Goal: Answer question/provide support

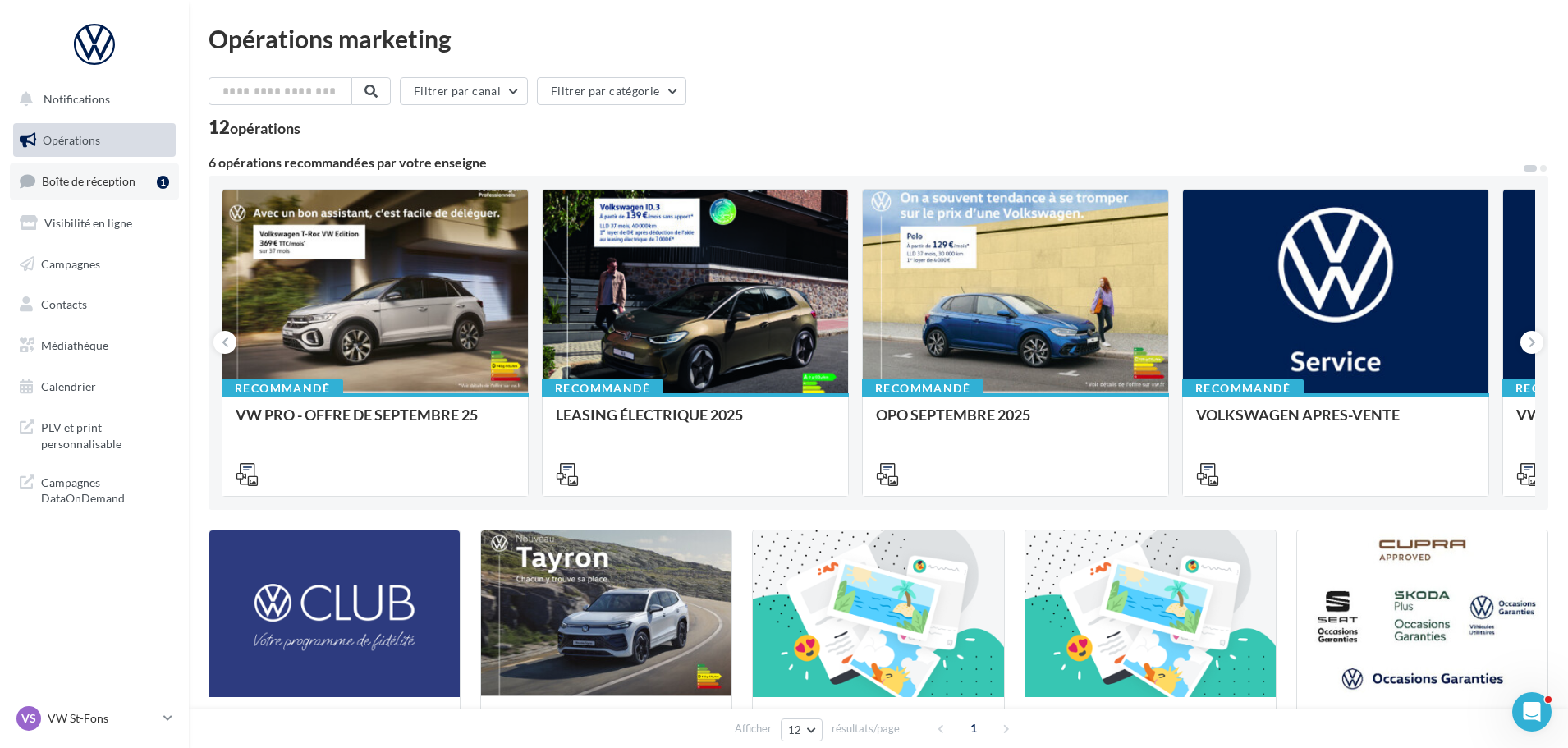
click at [118, 196] on link "Boîte de réception 1" at bounding box center [94, 180] width 169 height 35
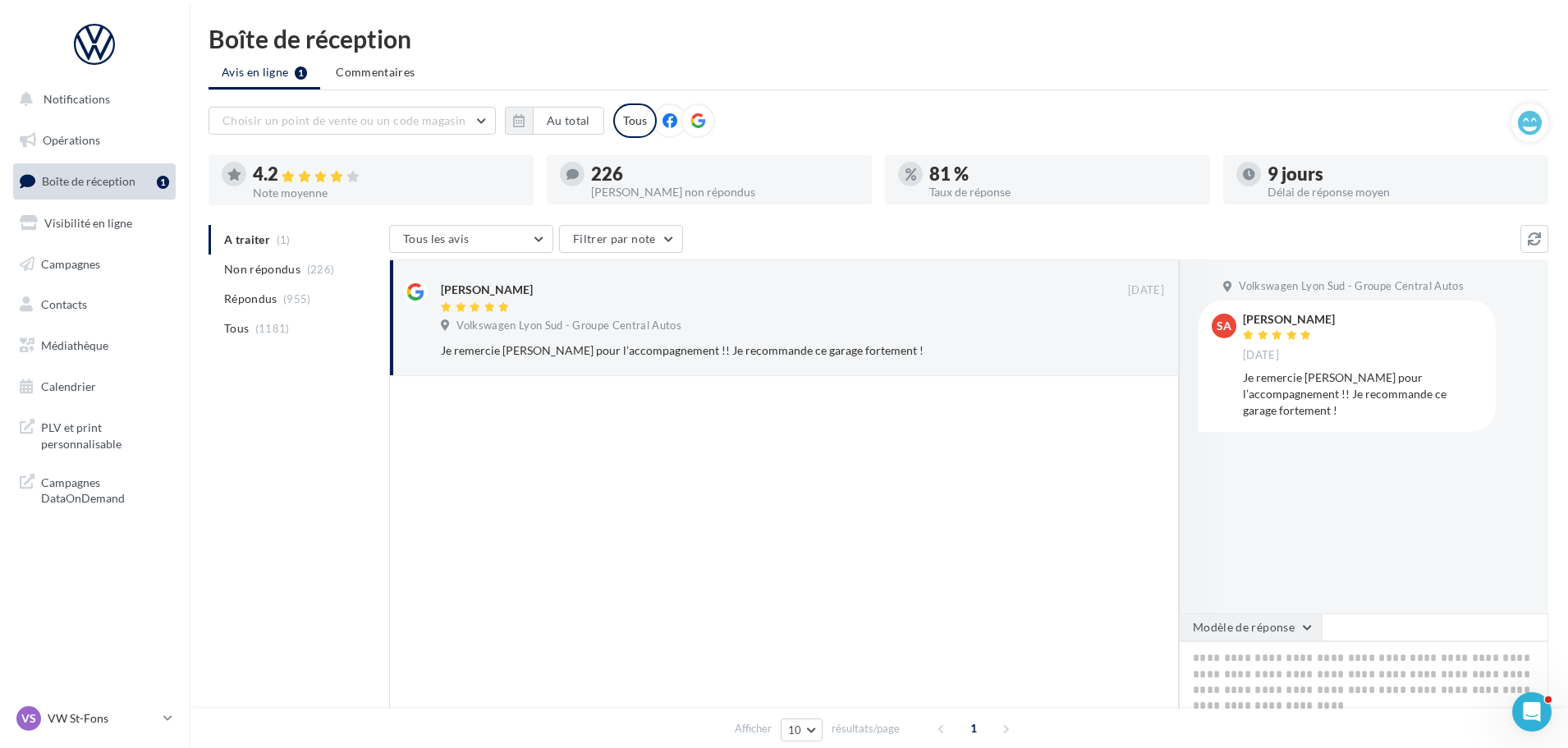
click at [1273, 638] on button "Modèle de réponse" at bounding box center [1250, 627] width 143 height 28
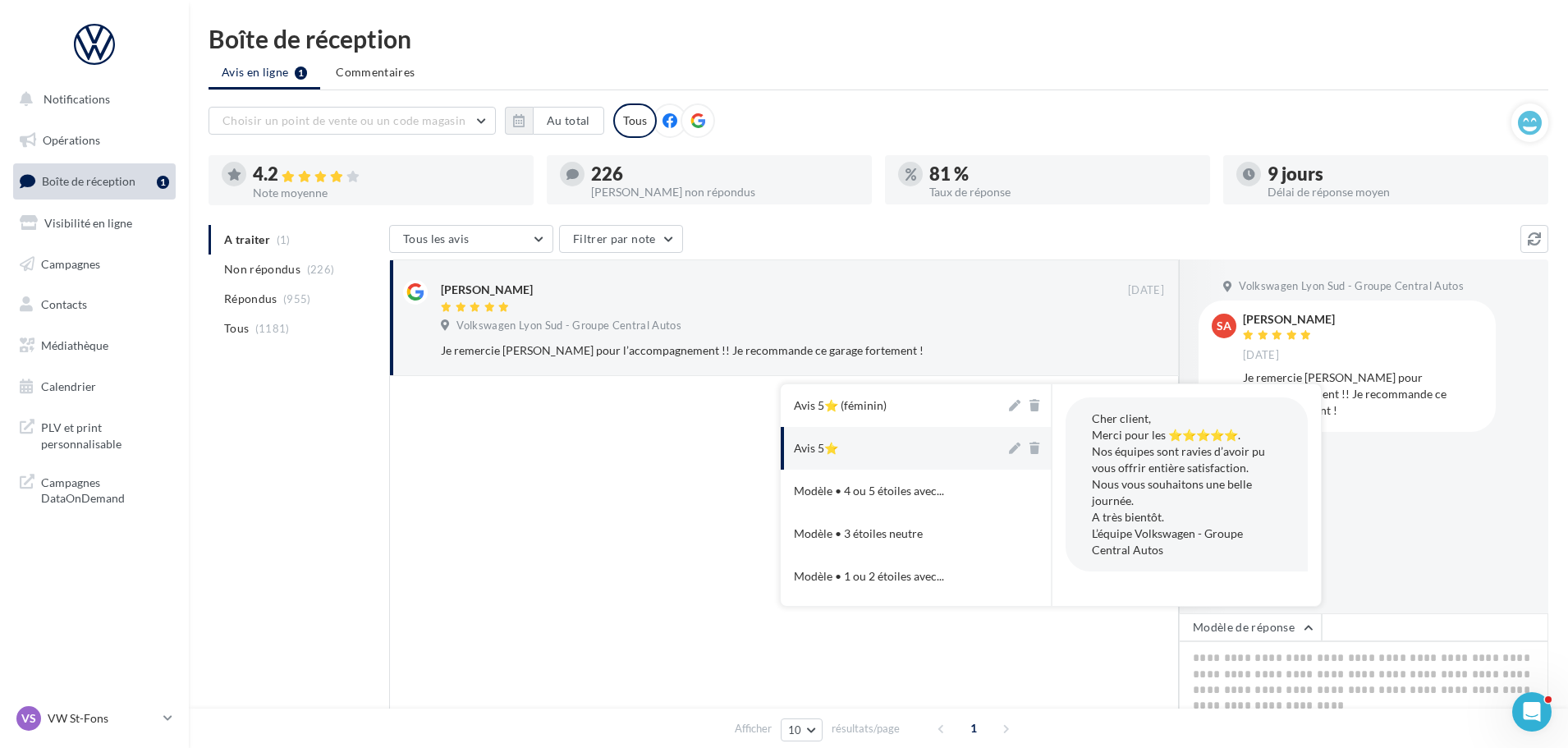
click at [832, 443] on div "Avis 5⭐" at bounding box center [815, 448] width 44 height 16
type textarea "**********"
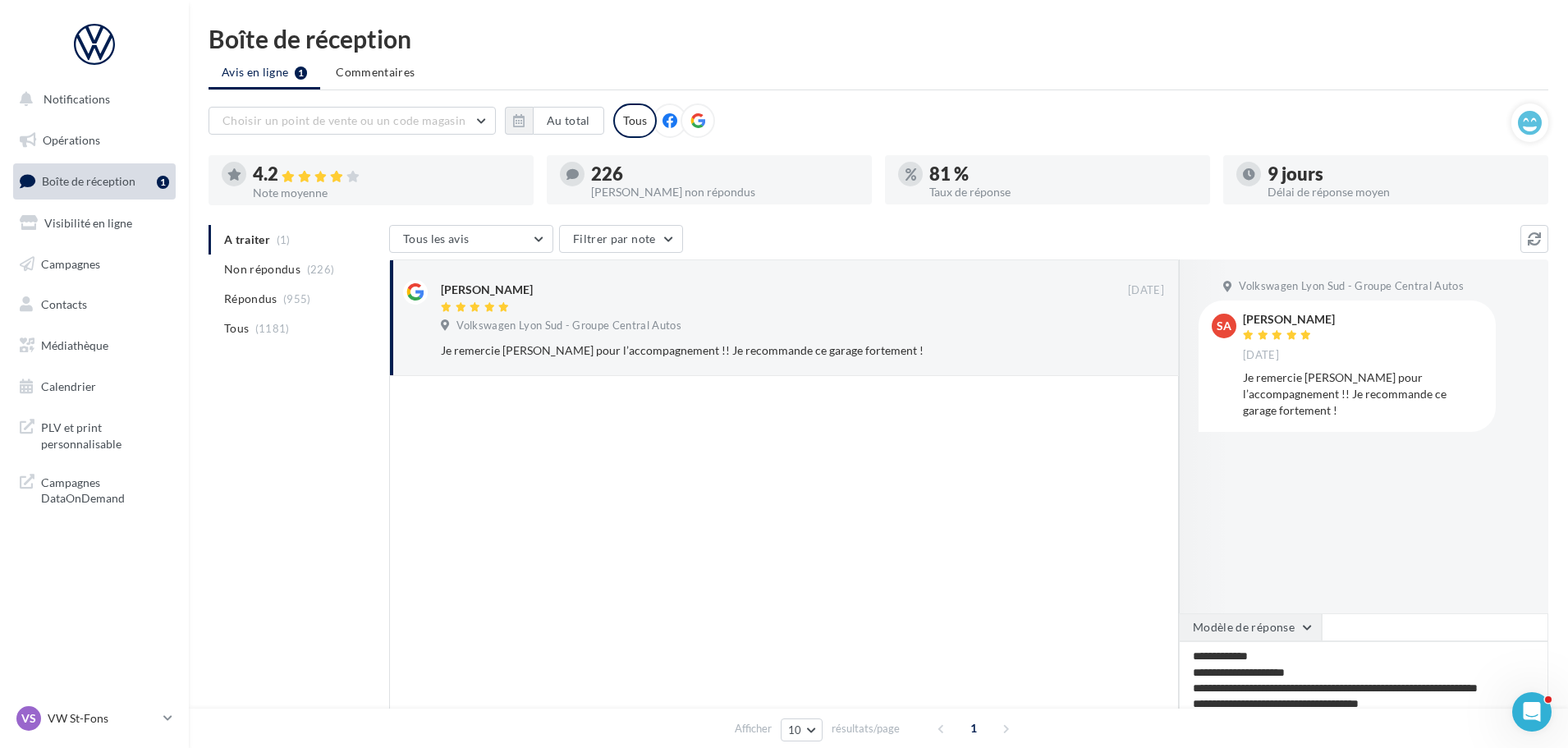
click at [1267, 638] on button "Modèle de réponse" at bounding box center [1250, 627] width 143 height 28
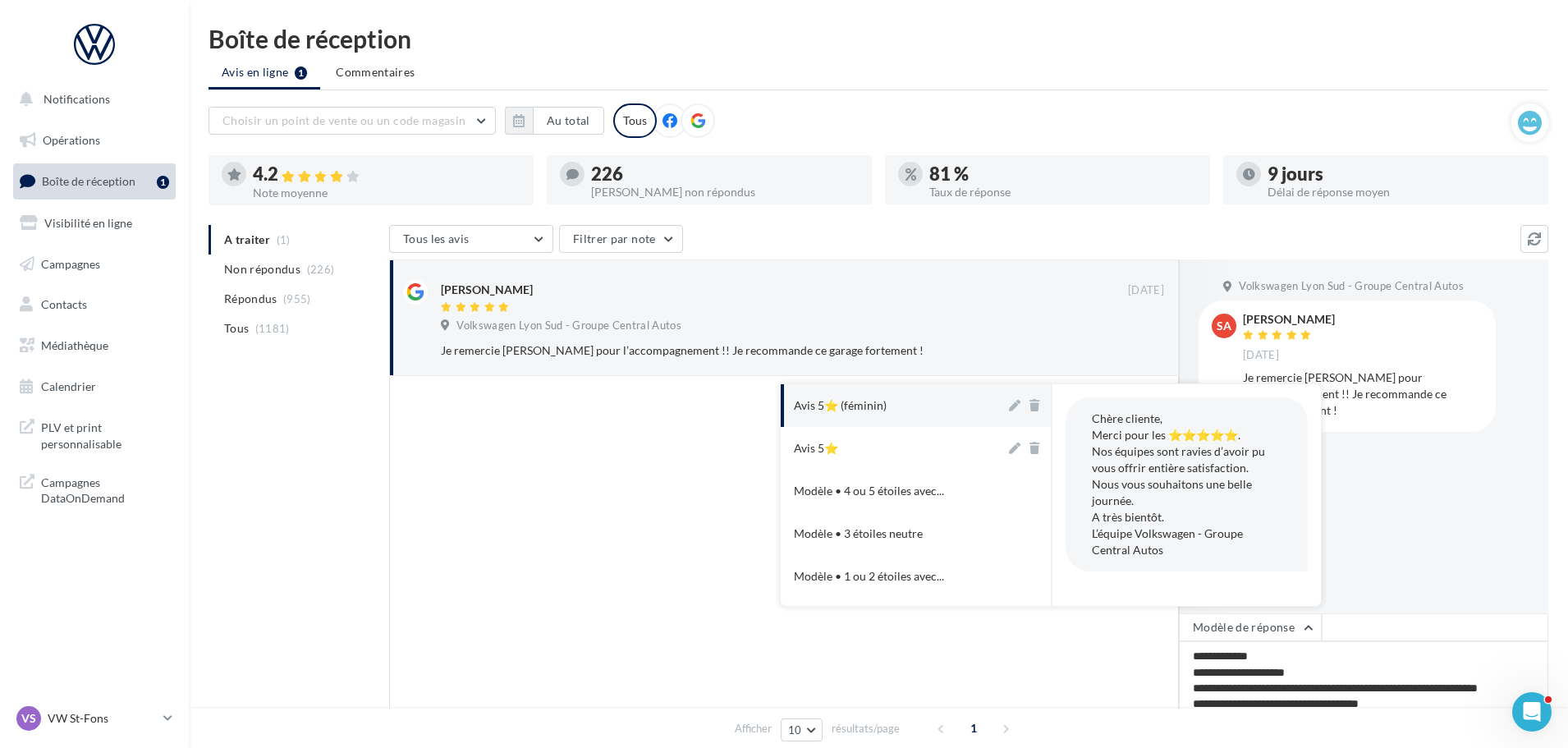
click at [868, 421] on button "Avis 5⭐ (féminin)" at bounding box center [893, 405] width 225 height 42
type textarea "**********"
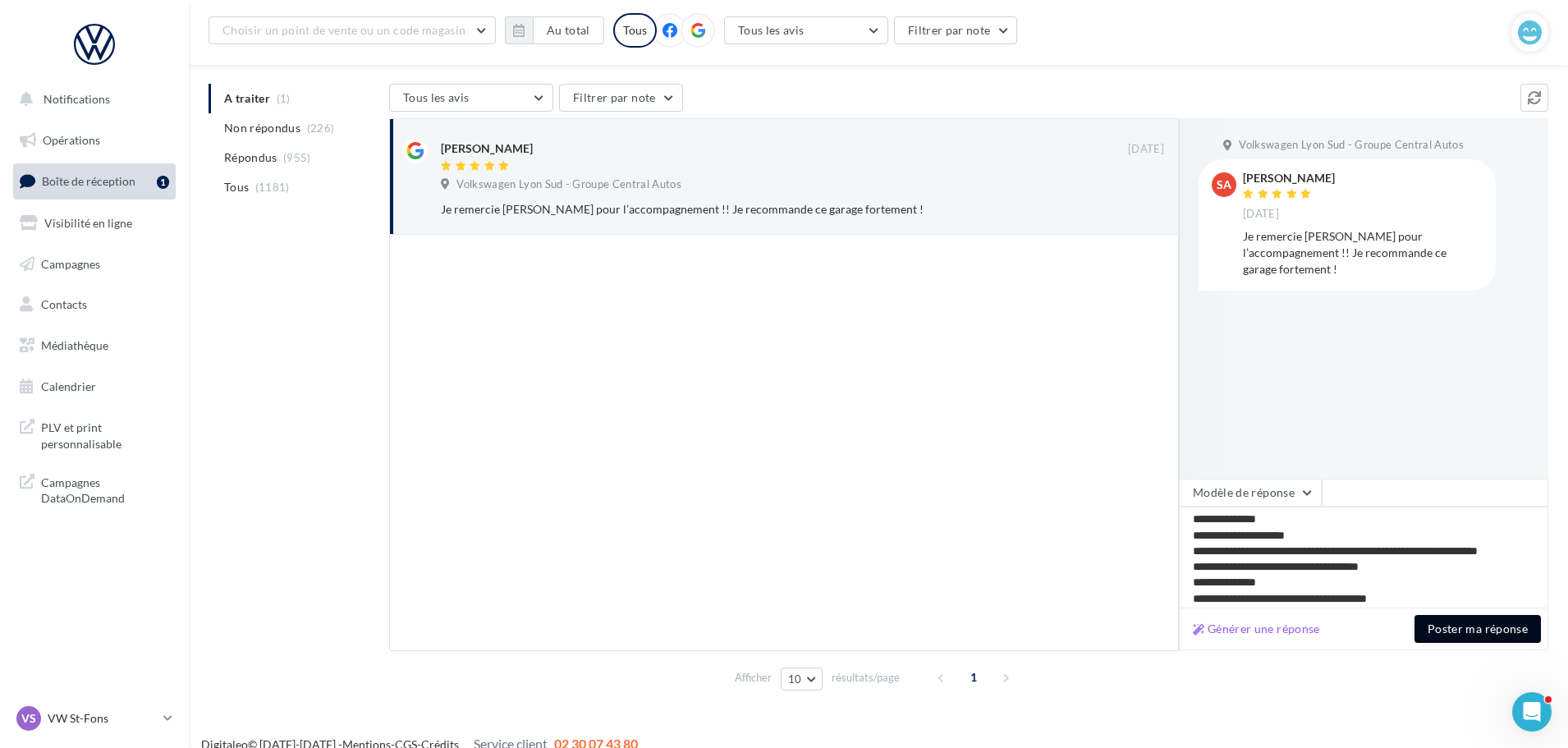
scroll to position [2, 0]
click at [1452, 632] on button "Poster ma réponse" at bounding box center [1477, 629] width 127 height 28
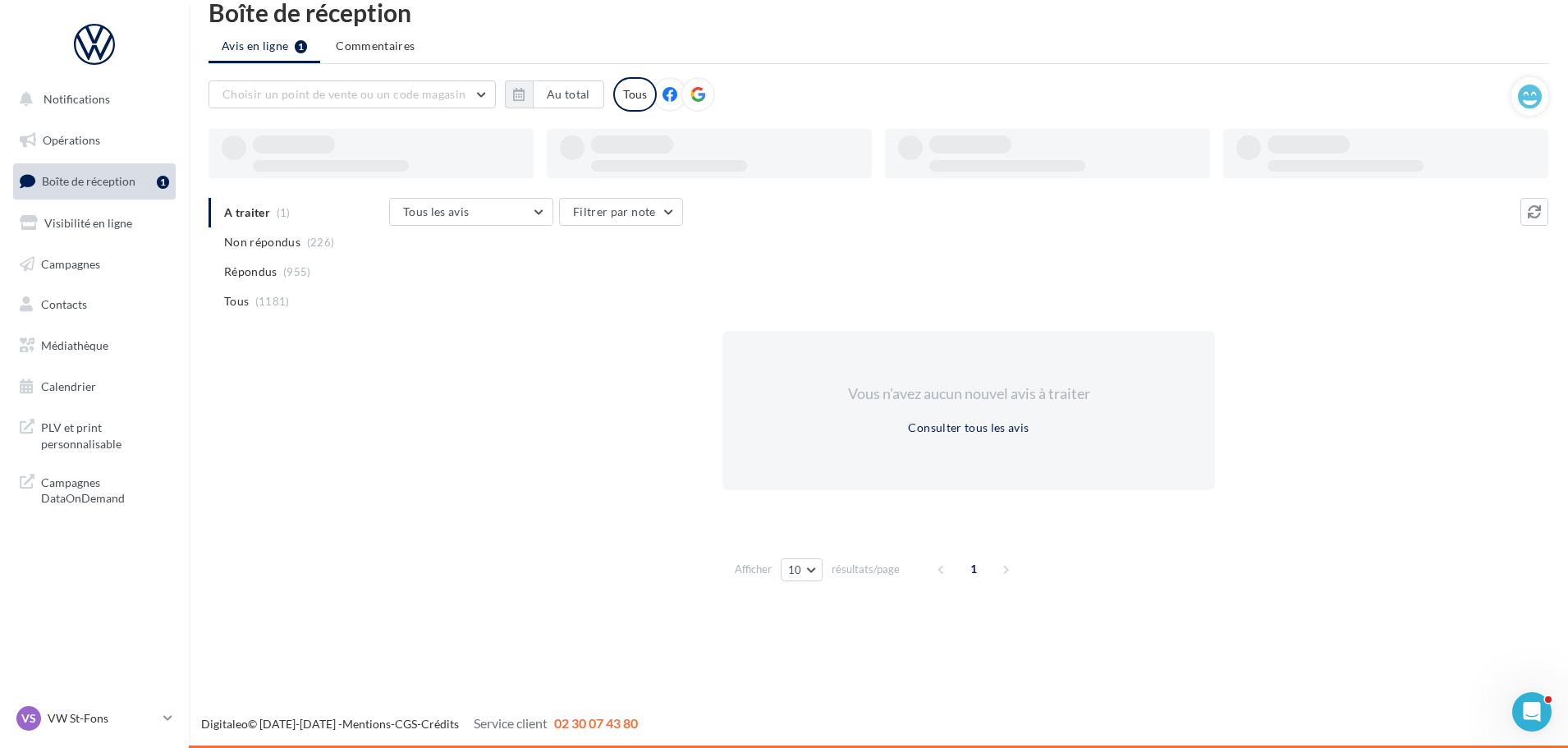
scroll to position [26, 0]
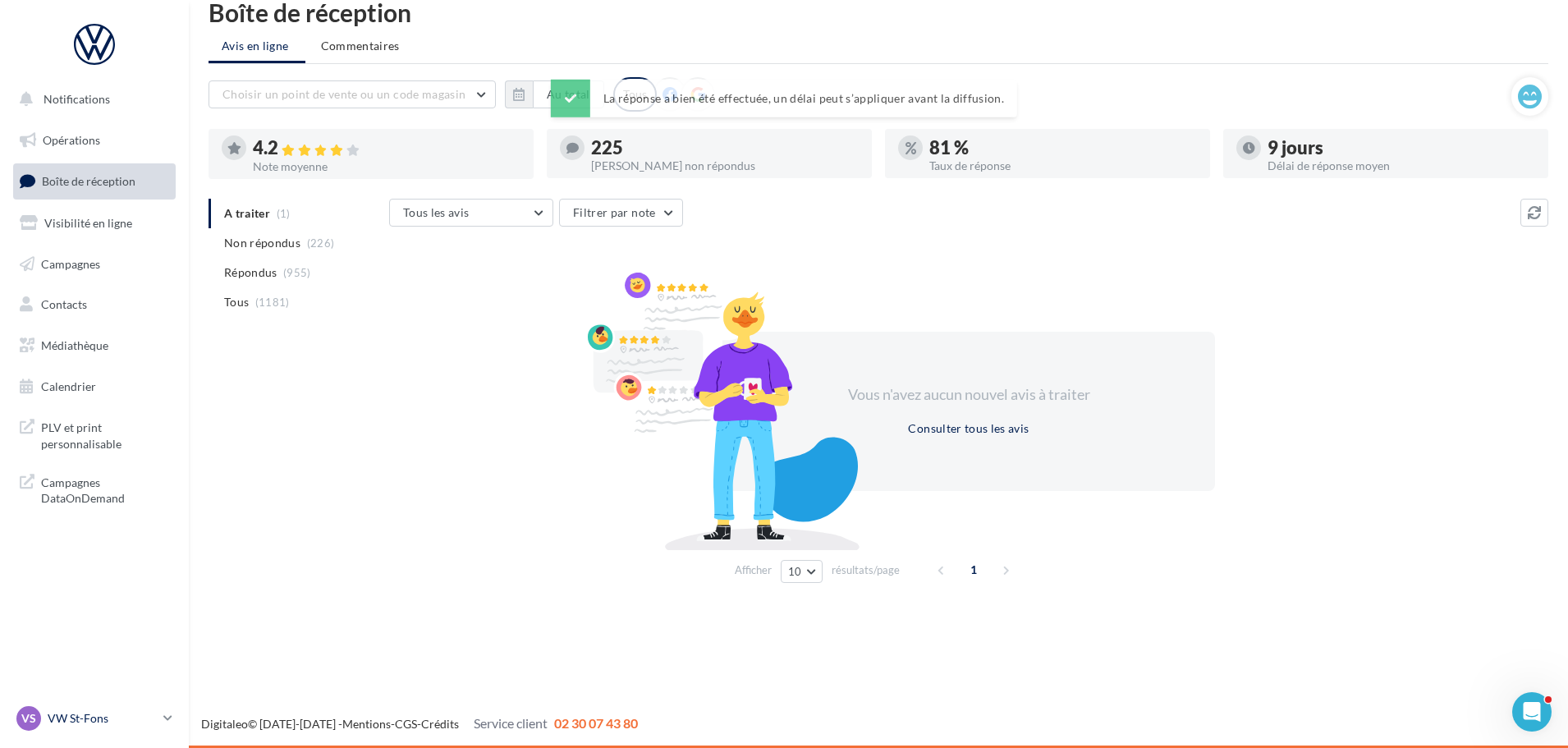
click at [41, 705] on link "VS VW St-Fons vw-stf-gru" at bounding box center [94, 718] width 162 height 31
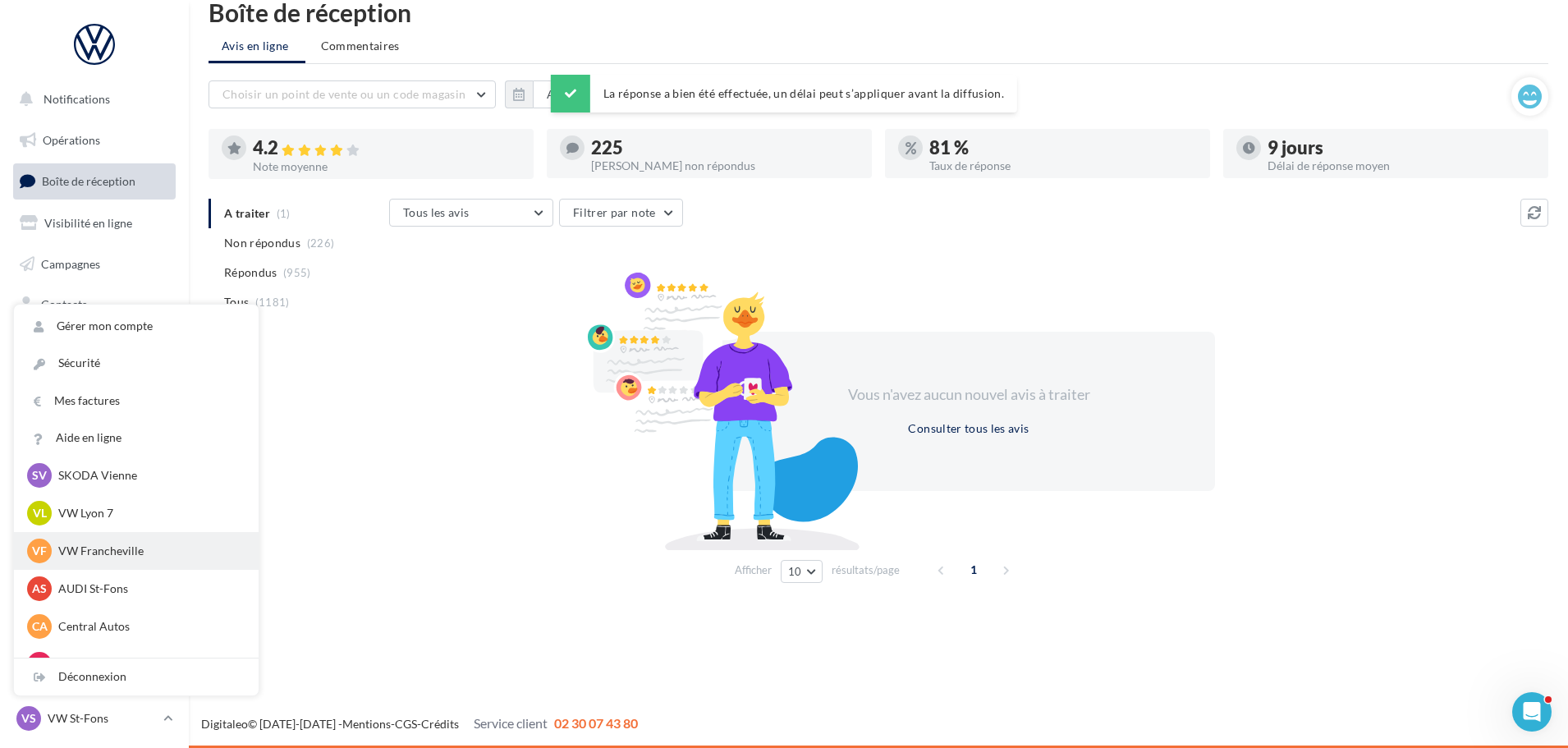
scroll to position [164, 0]
click at [99, 521] on div "VL VW Lyon 7 vw-lyo-gru" at bounding box center [135, 512] width 218 height 25
